Goal: Task Accomplishment & Management: Manage account settings

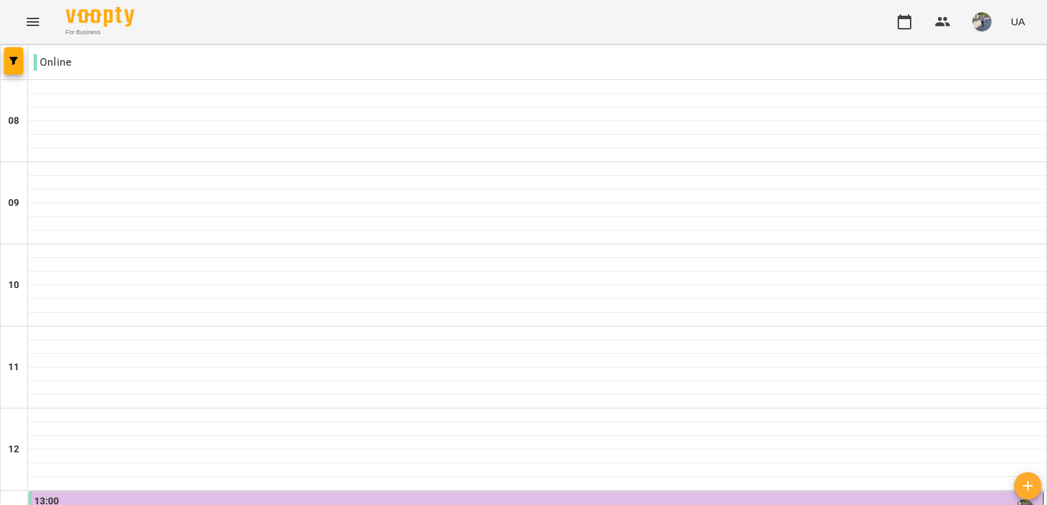
scroll to position [647, 0]
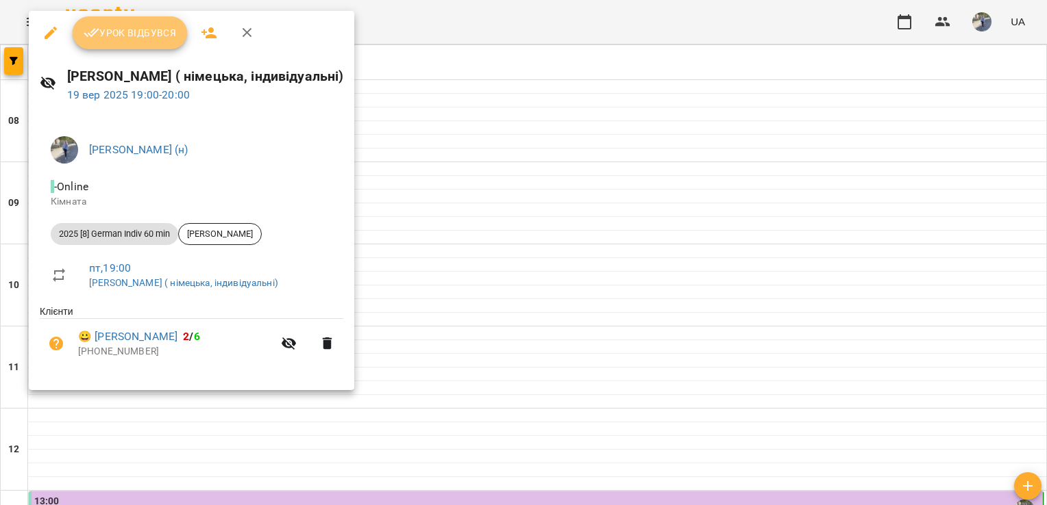
click at [120, 31] on span "Урок відбувся" at bounding box center [130, 33] width 93 height 16
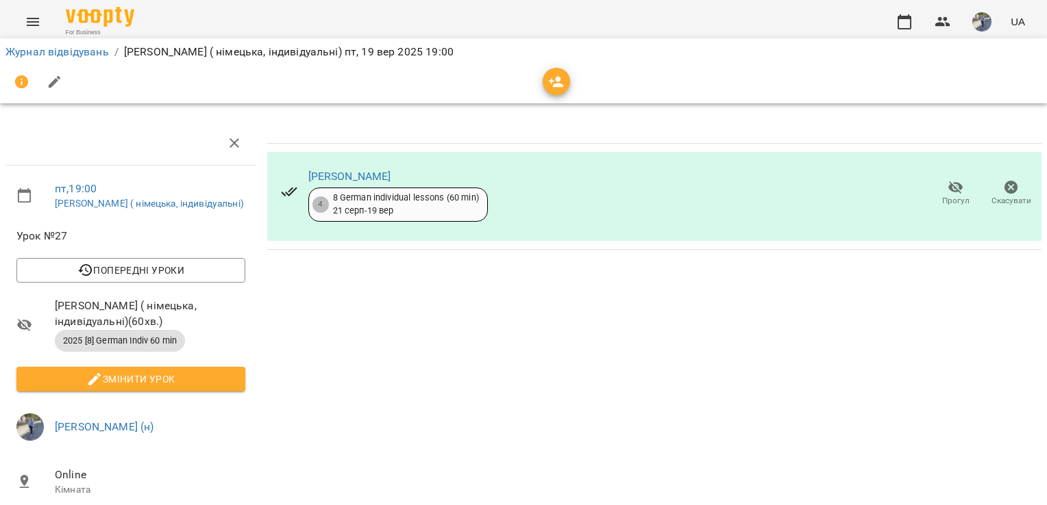
click at [697, 316] on div "[PERSON_NAME] 4 8 German individual lessons (60 min) [DATE] - [DATE] [PERSON_NA…" at bounding box center [654, 366] width 785 height 500
click at [979, 34] on button "button" at bounding box center [982, 22] width 36 height 36
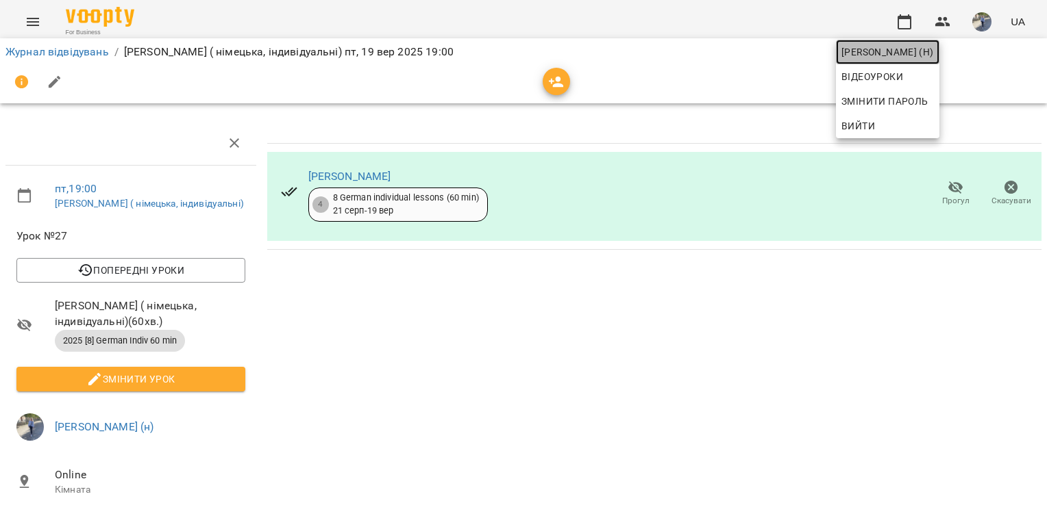
click at [934, 53] on span "[PERSON_NAME] (н)" at bounding box center [887, 52] width 92 height 16
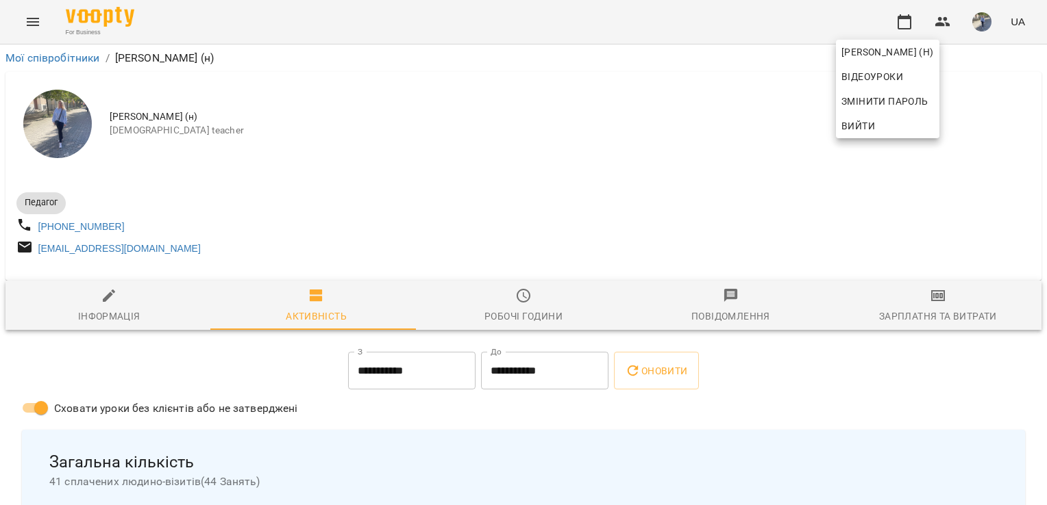
click at [881, 401] on div at bounding box center [523, 252] width 1047 height 505
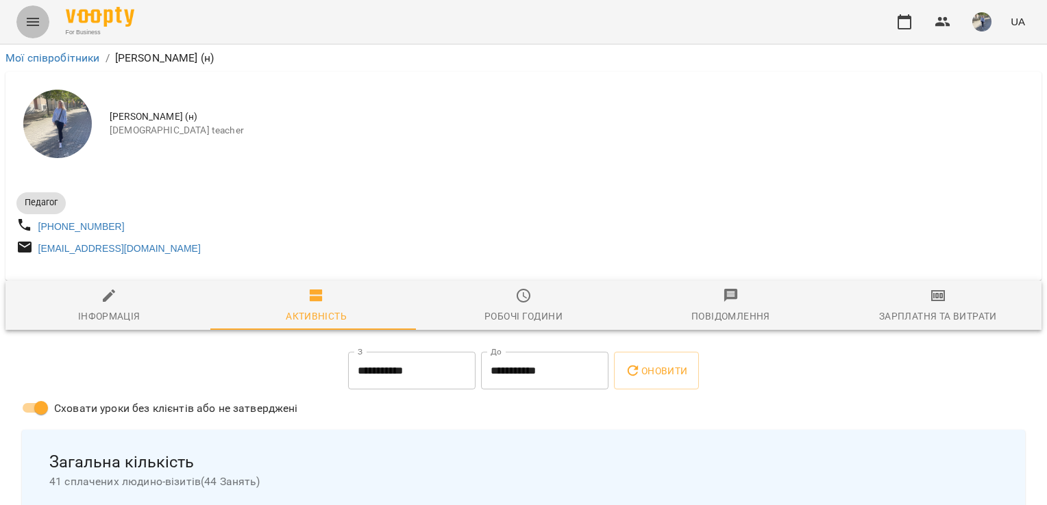
click at [38, 27] on icon "Menu" at bounding box center [33, 22] width 16 height 16
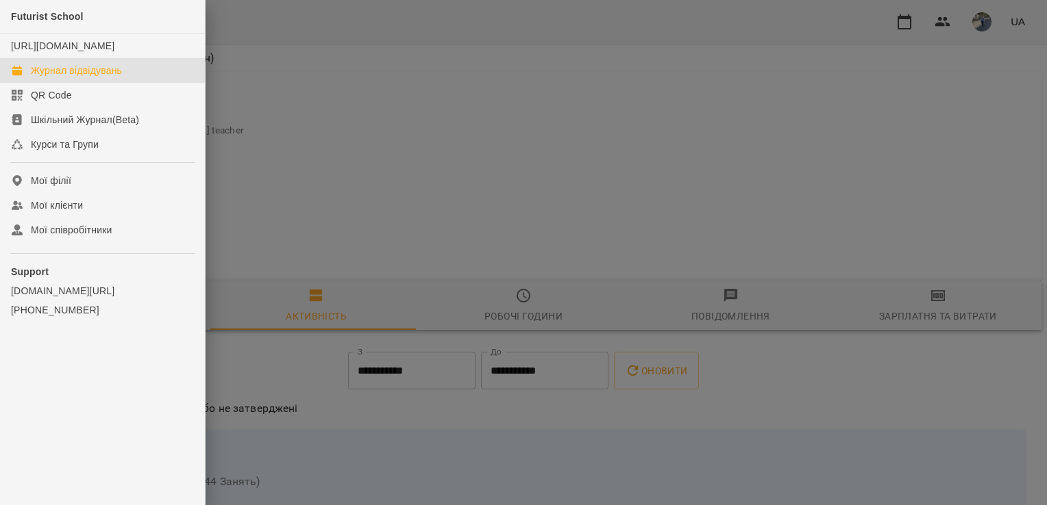
click at [109, 77] on div "Журнал відвідувань" at bounding box center [76, 71] width 91 height 14
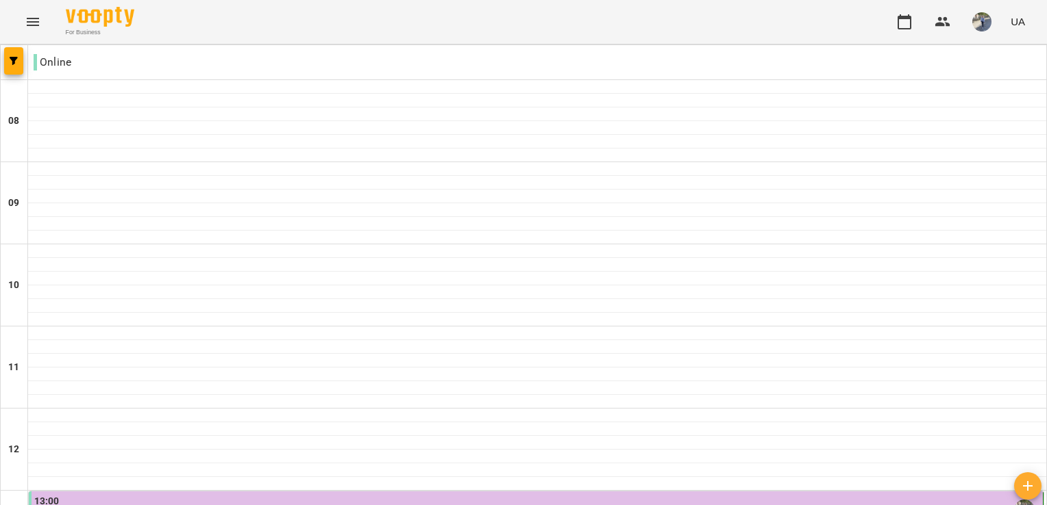
scroll to position [737, 0]
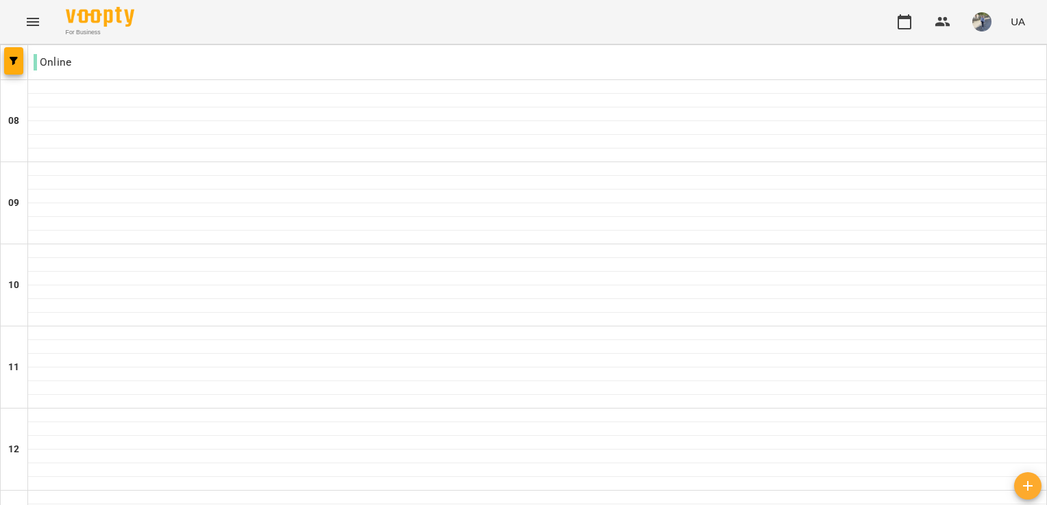
scroll to position [663, 0]
